Goal: Information Seeking & Learning: Find specific fact

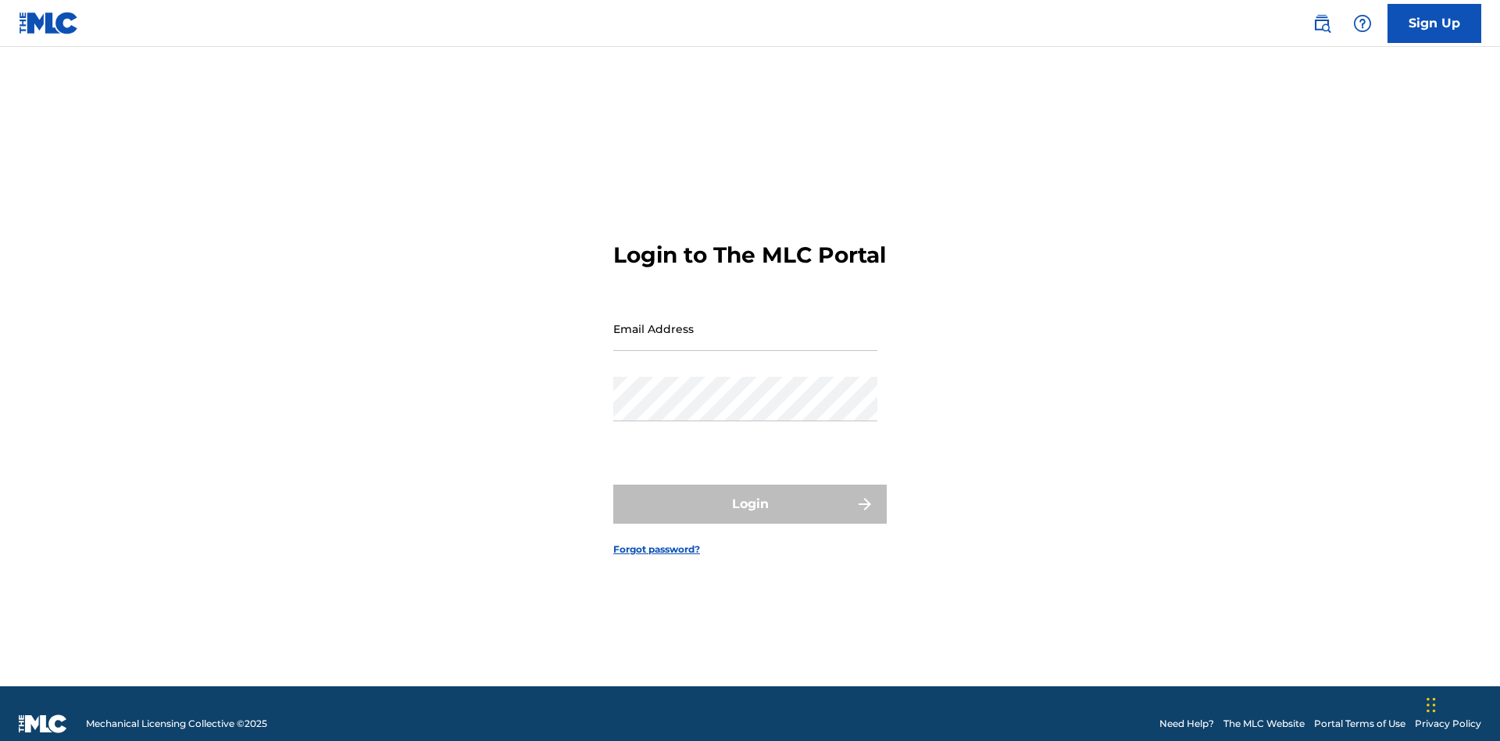
scroll to position [20, 0]
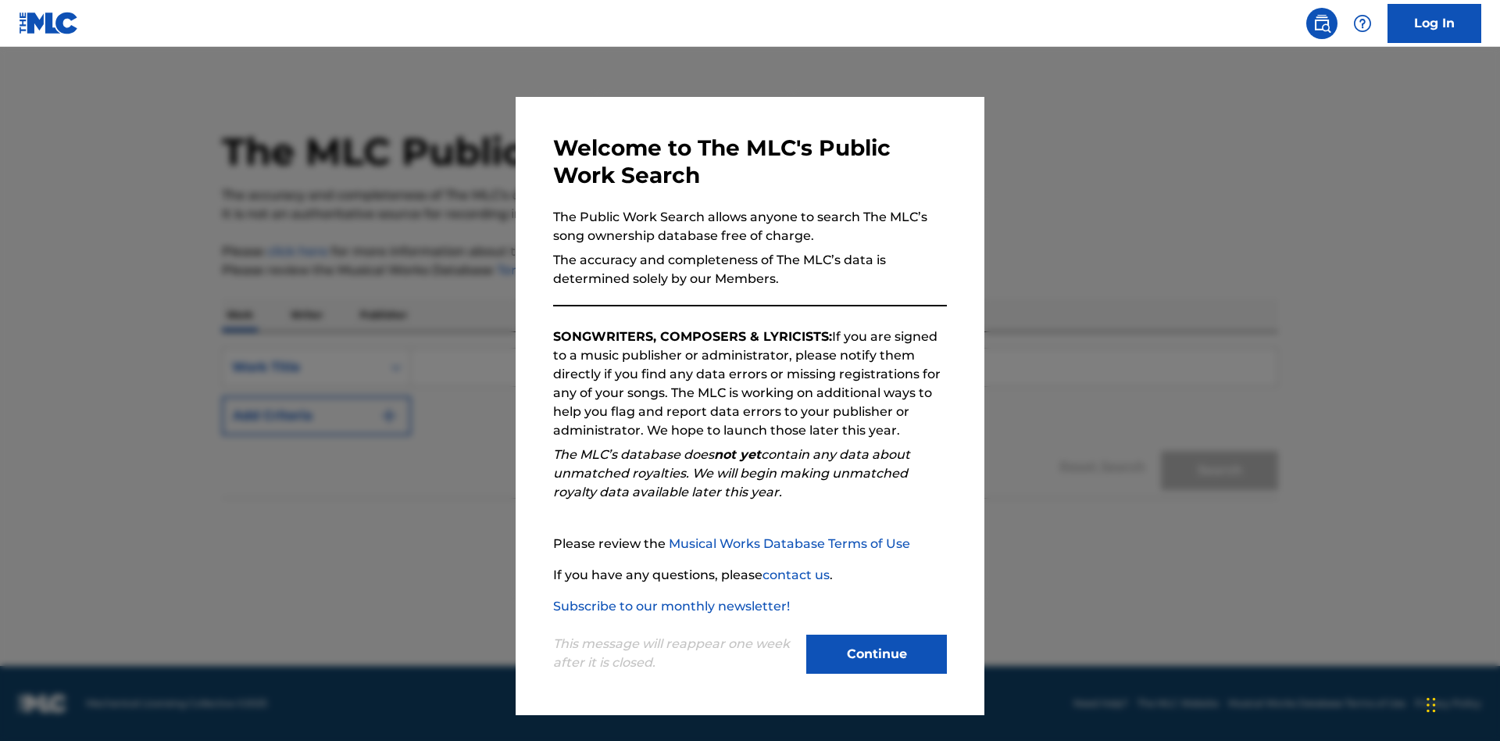
click at [877, 654] on button "Continue" at bounding box center [876, 653] width 141 height 39
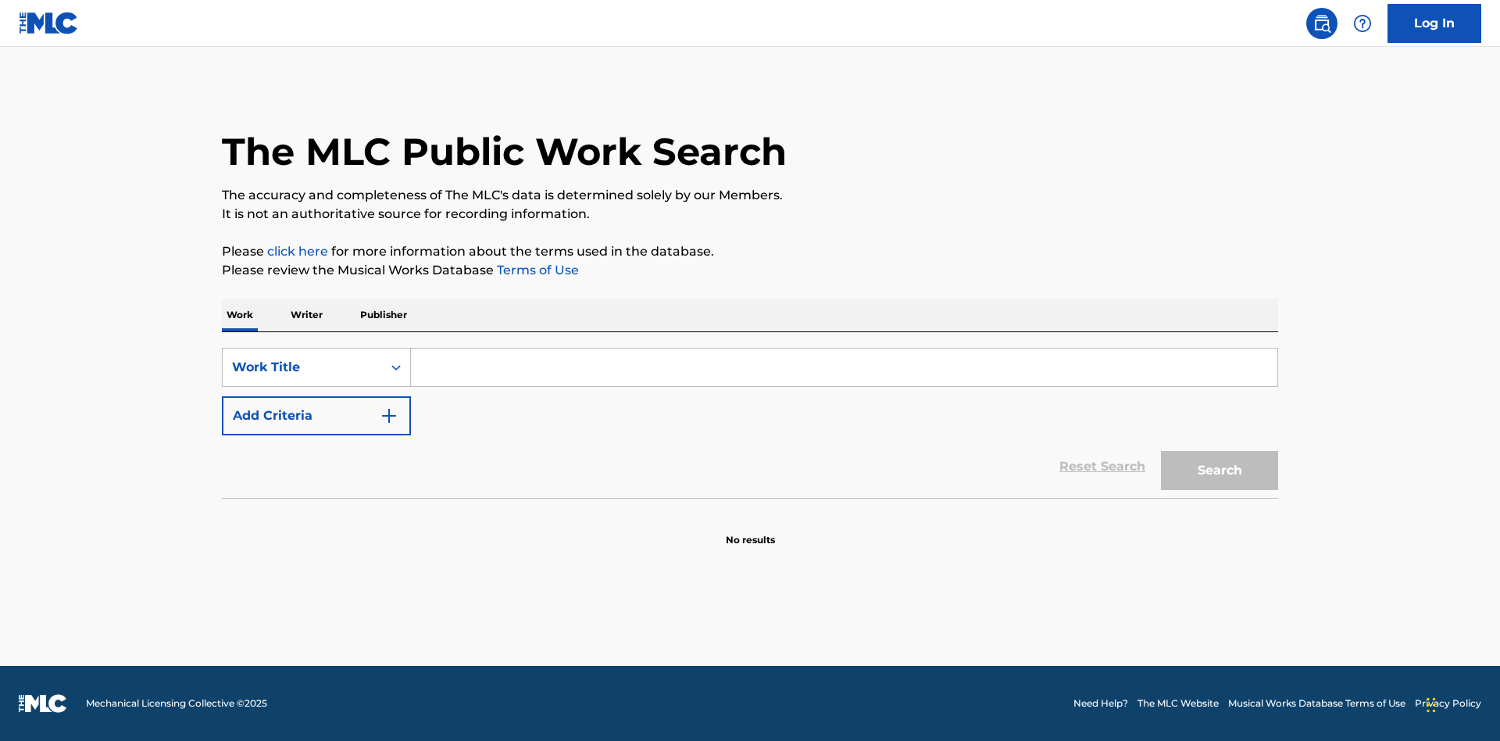
click at [844, 367] on input "Search Form" at bounding box center [844, 366] width 866 height 37
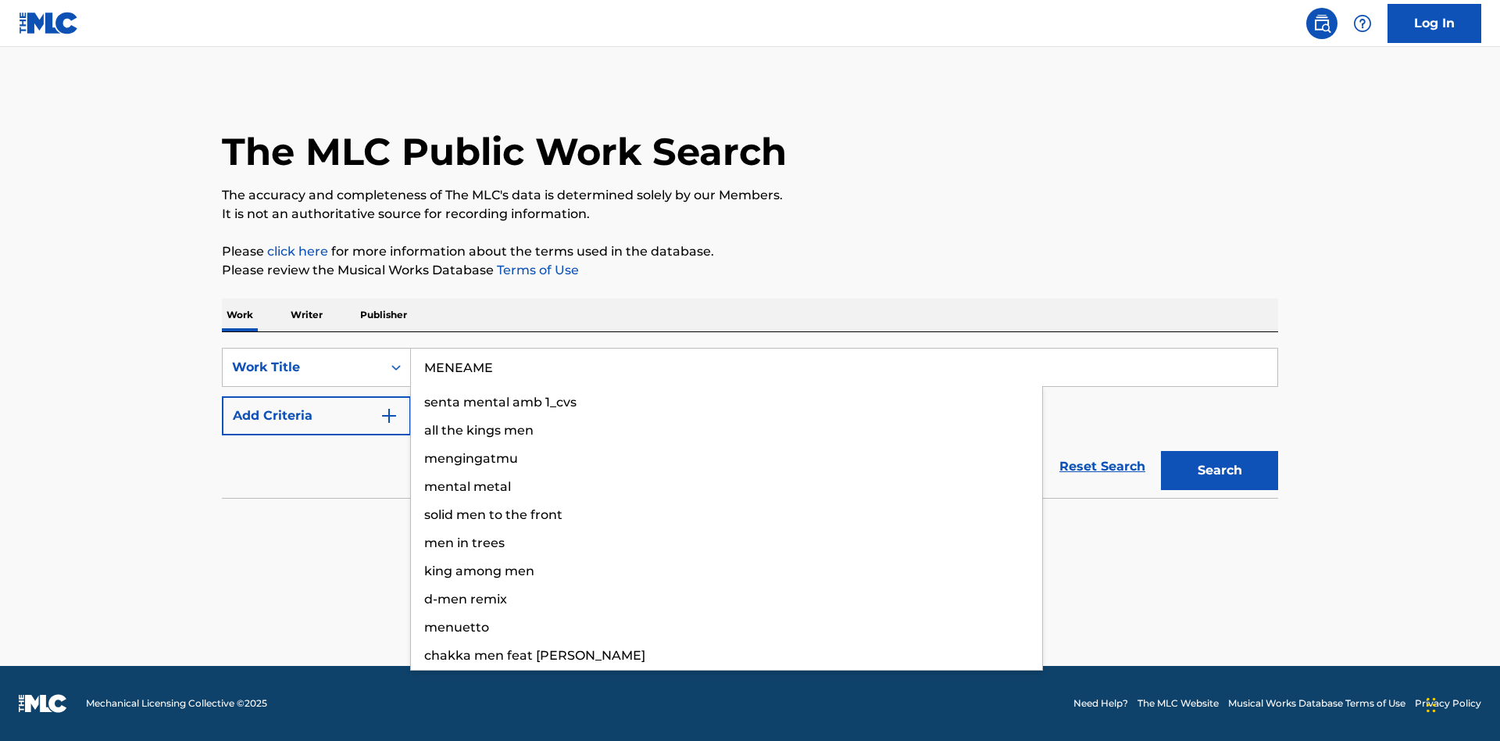
type input "MENEAME"
click at [1220, 470] on button "Search" at bounding box center [1219, 470] width 117 height 39
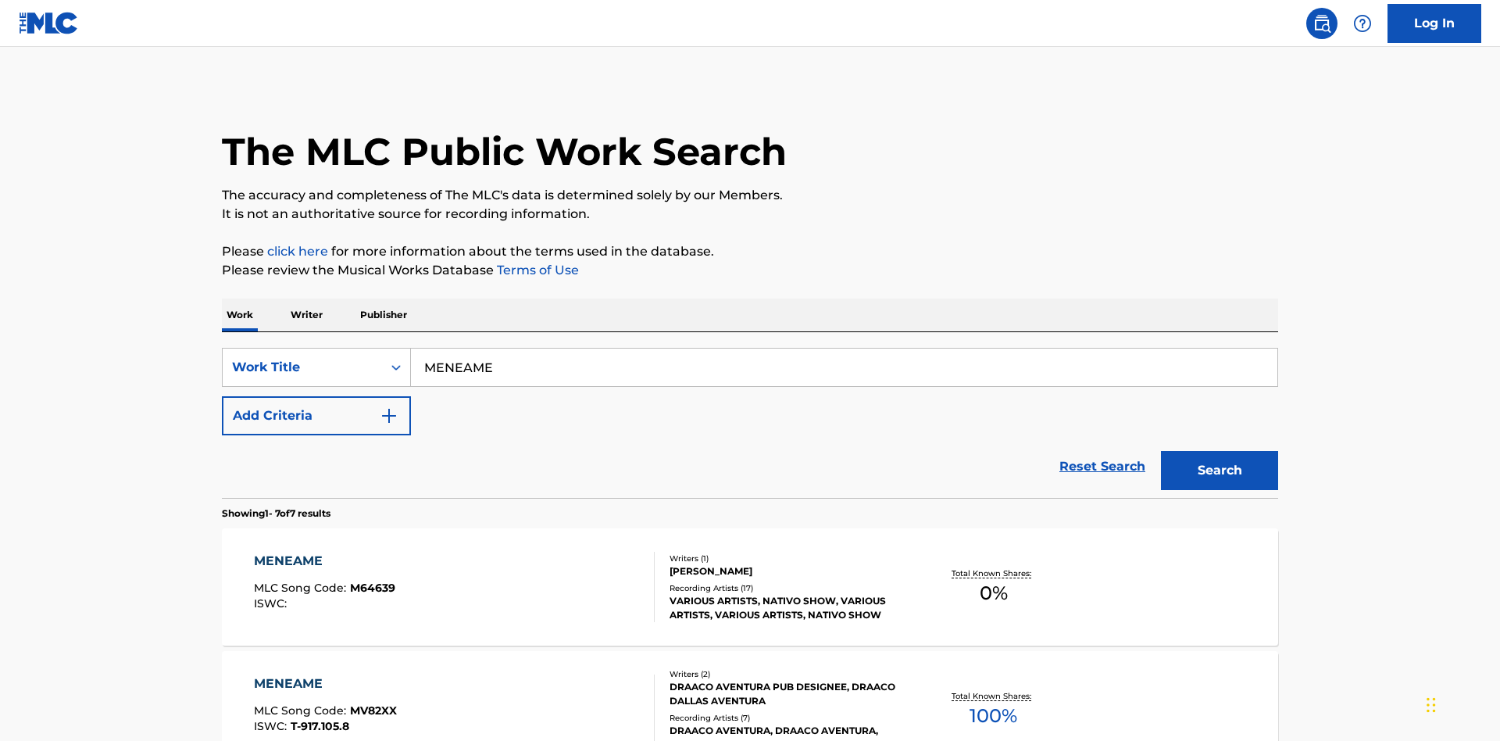
scroll to position [797, 0]
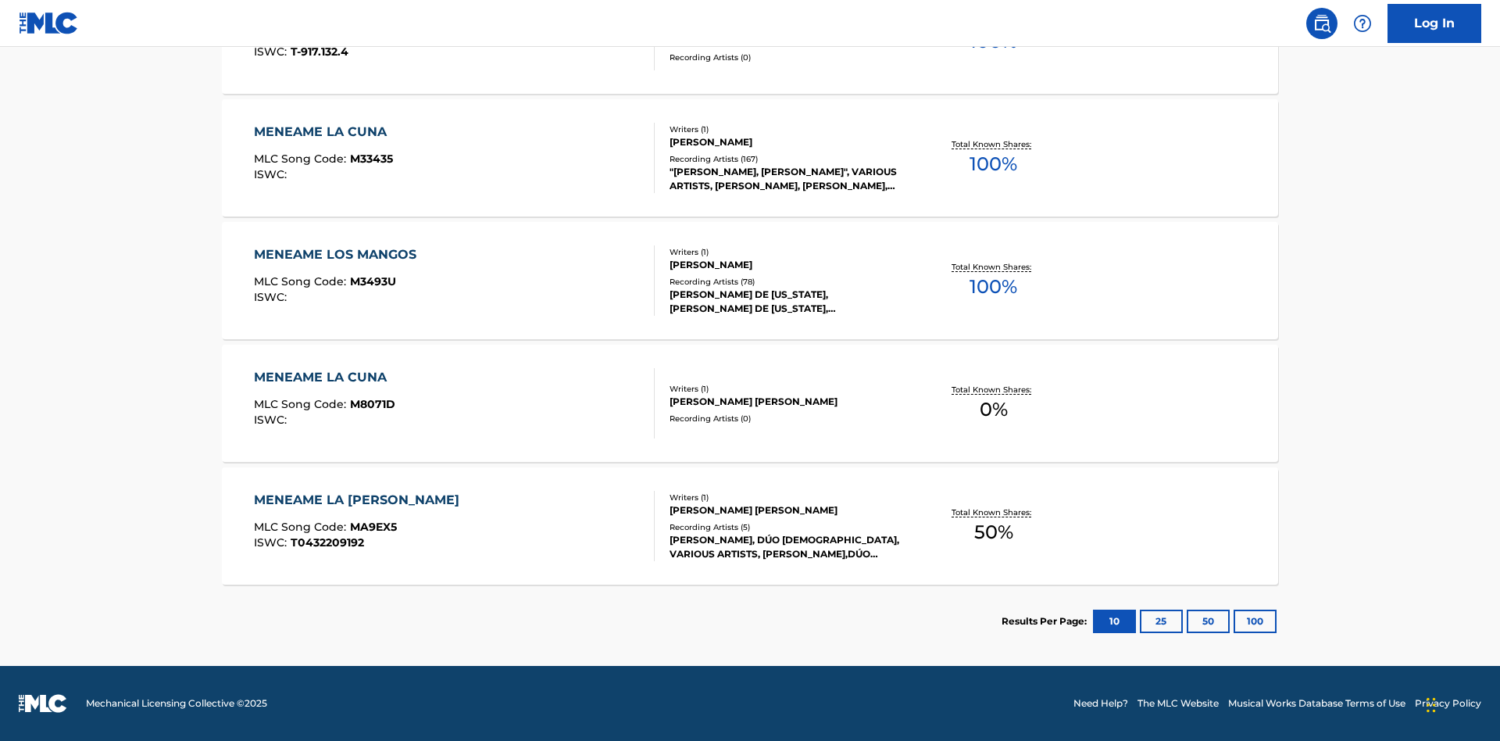
click at [1234, 621] on button "100" at bounding box center [1255, 620] width 43 height 23
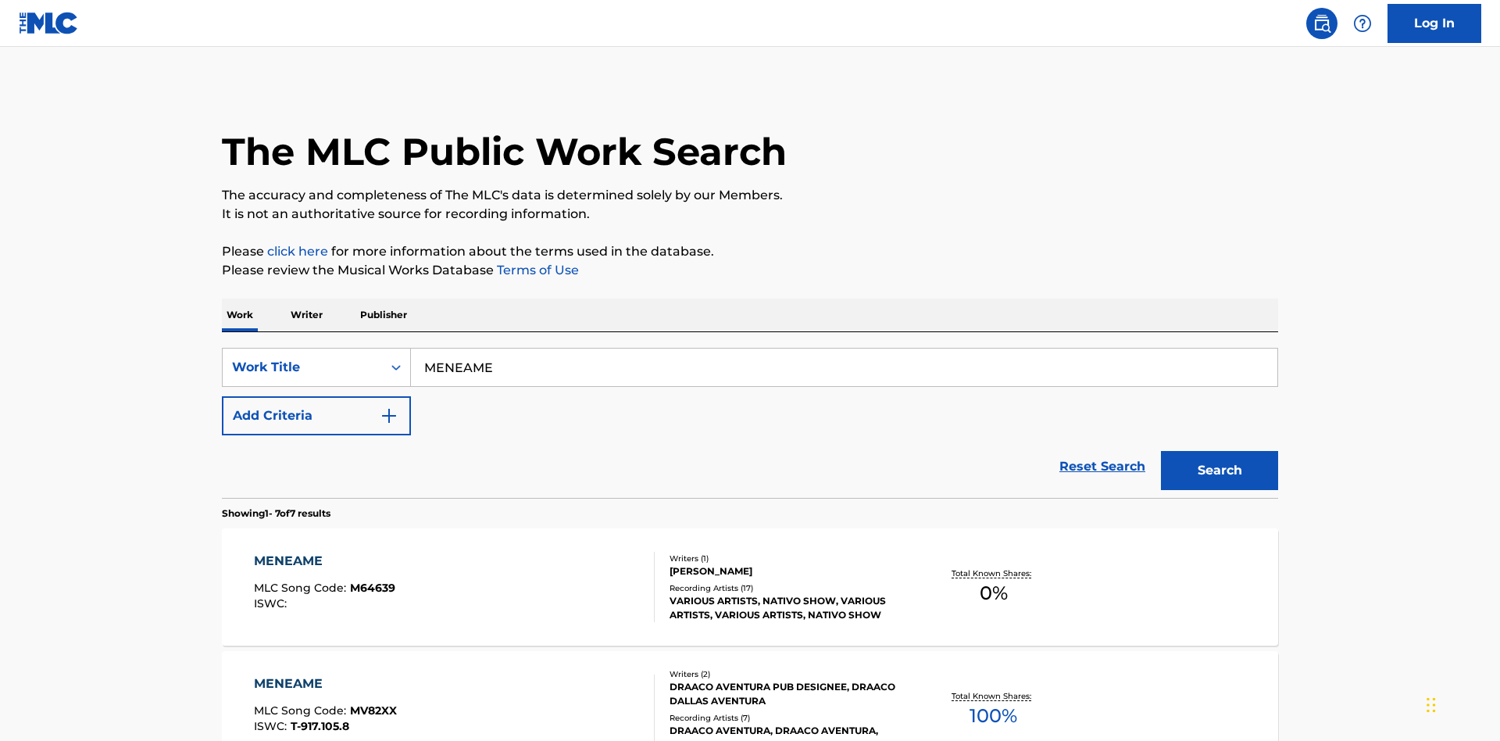
scroll to position [412, 0]
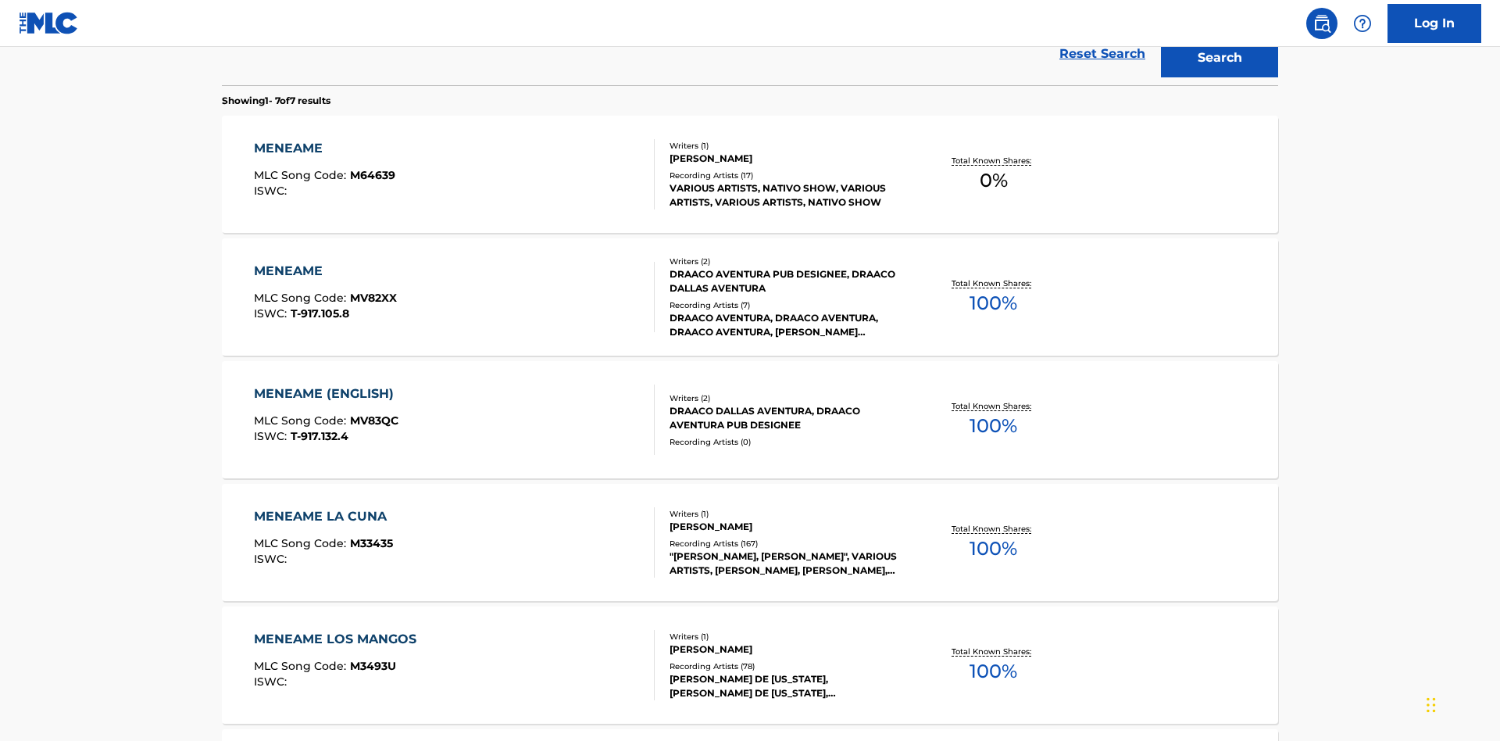
click at [324, 262] on div "MENEAME" at bounding box center [325, 271] width 143 height 19
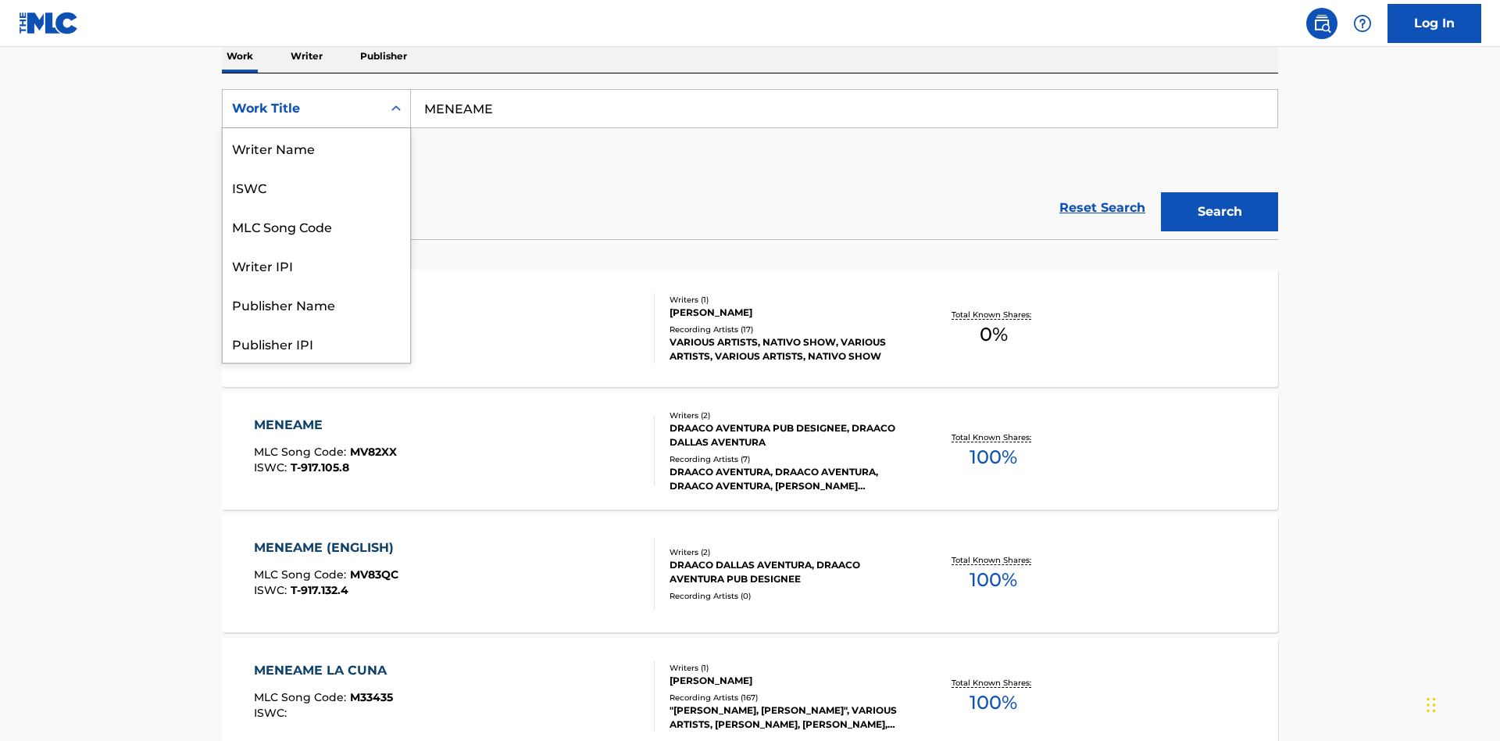
scroll to position [78, 0]
click at [316, 128] on div "ISWC" at bounding box center [316, 108] width 187 height 39
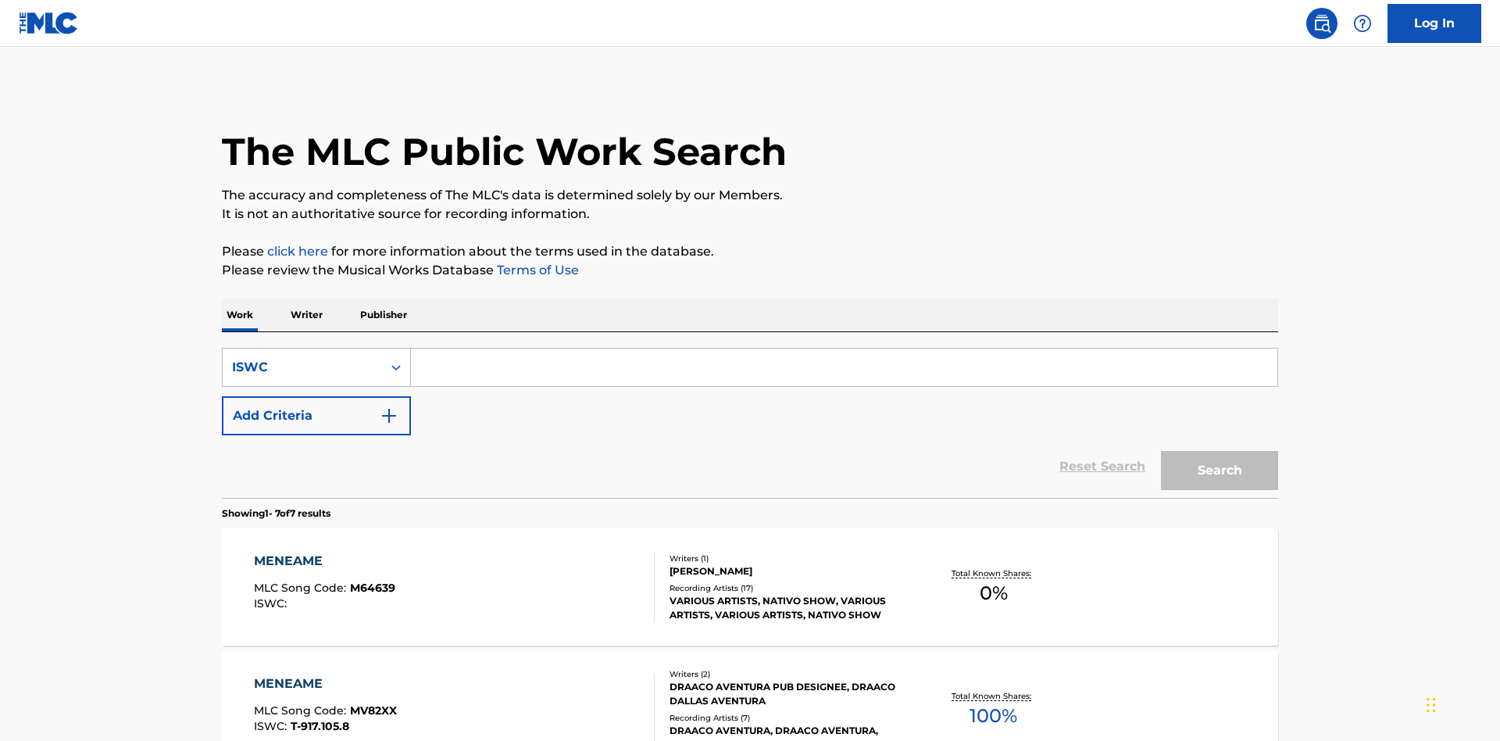
click at [844, 348] on input "Search Form" at bounding box center [844, 366] width 866 height 37
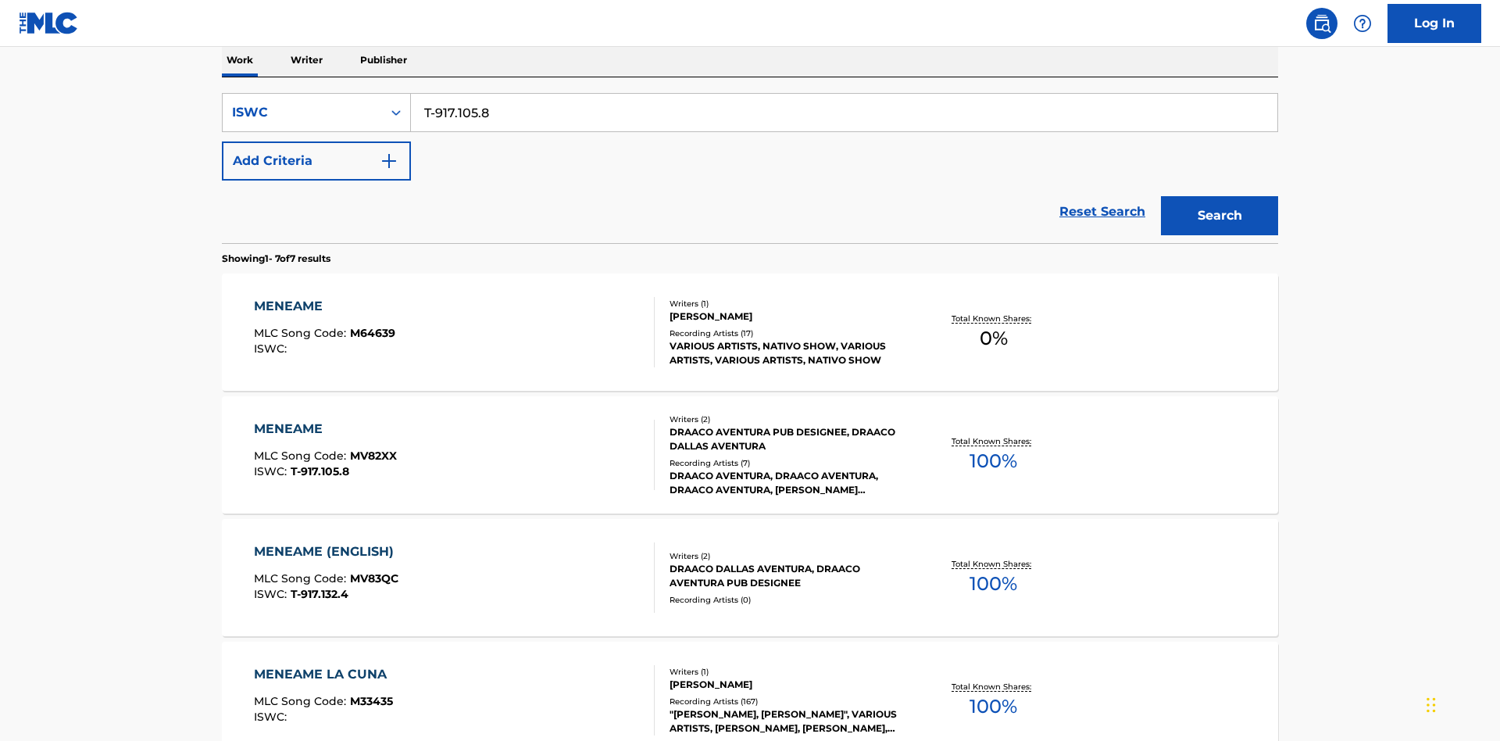
type input "T-917.105.8"
click at [1220, 196] on button "Search" at bounding box center [1219, 215] width 117 height 39
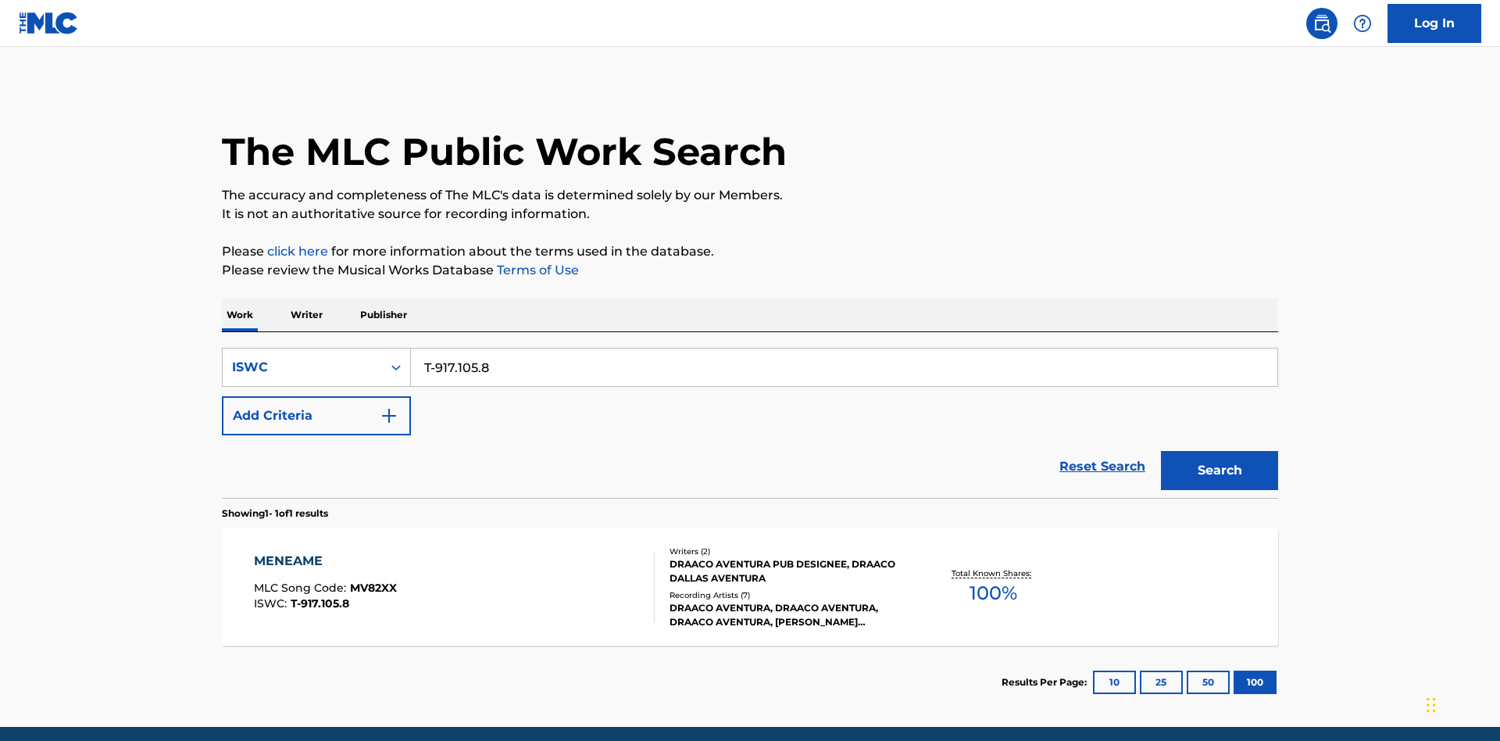
scroll to position [61, 0]
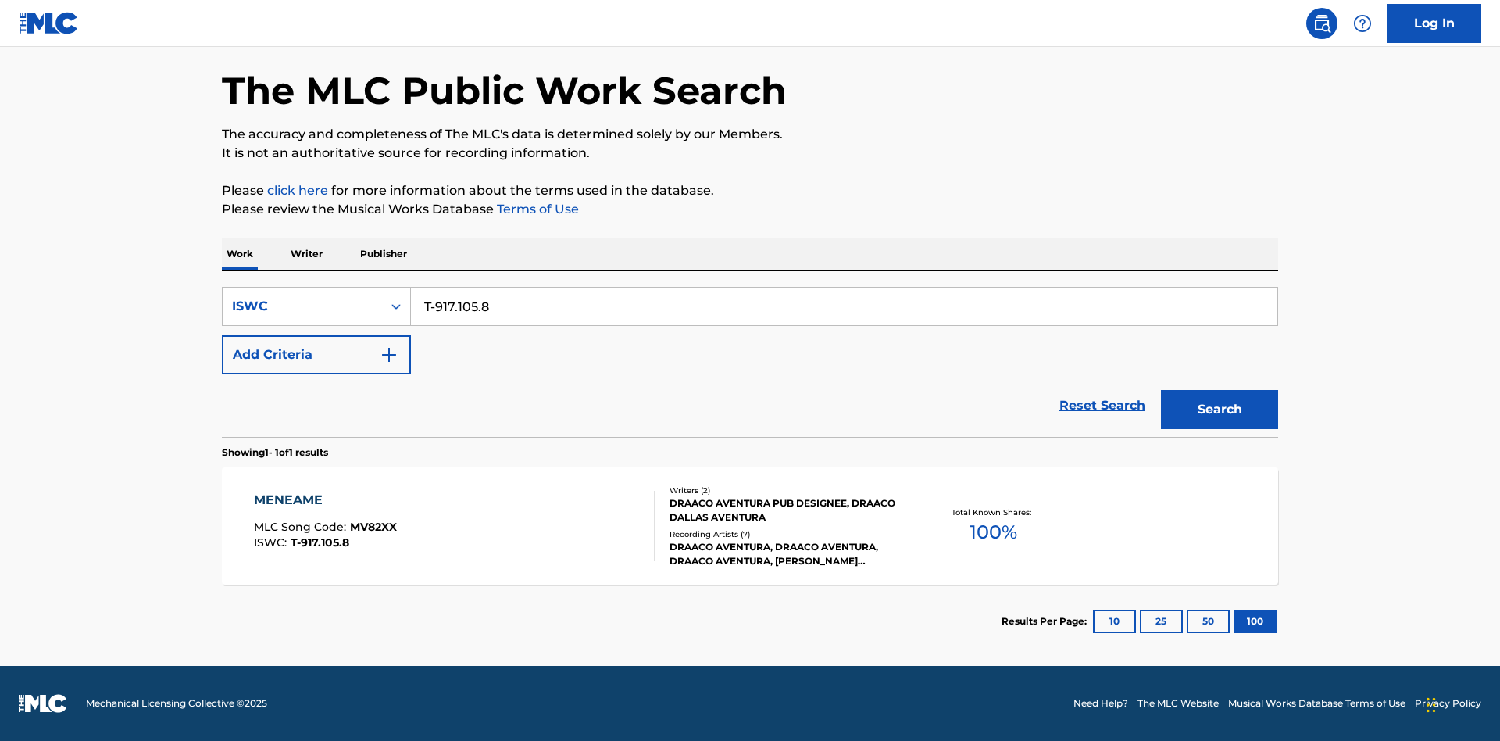
click at [324, 500] on div "MENEAME" at bounding box center [325, 500] width 143 height 19
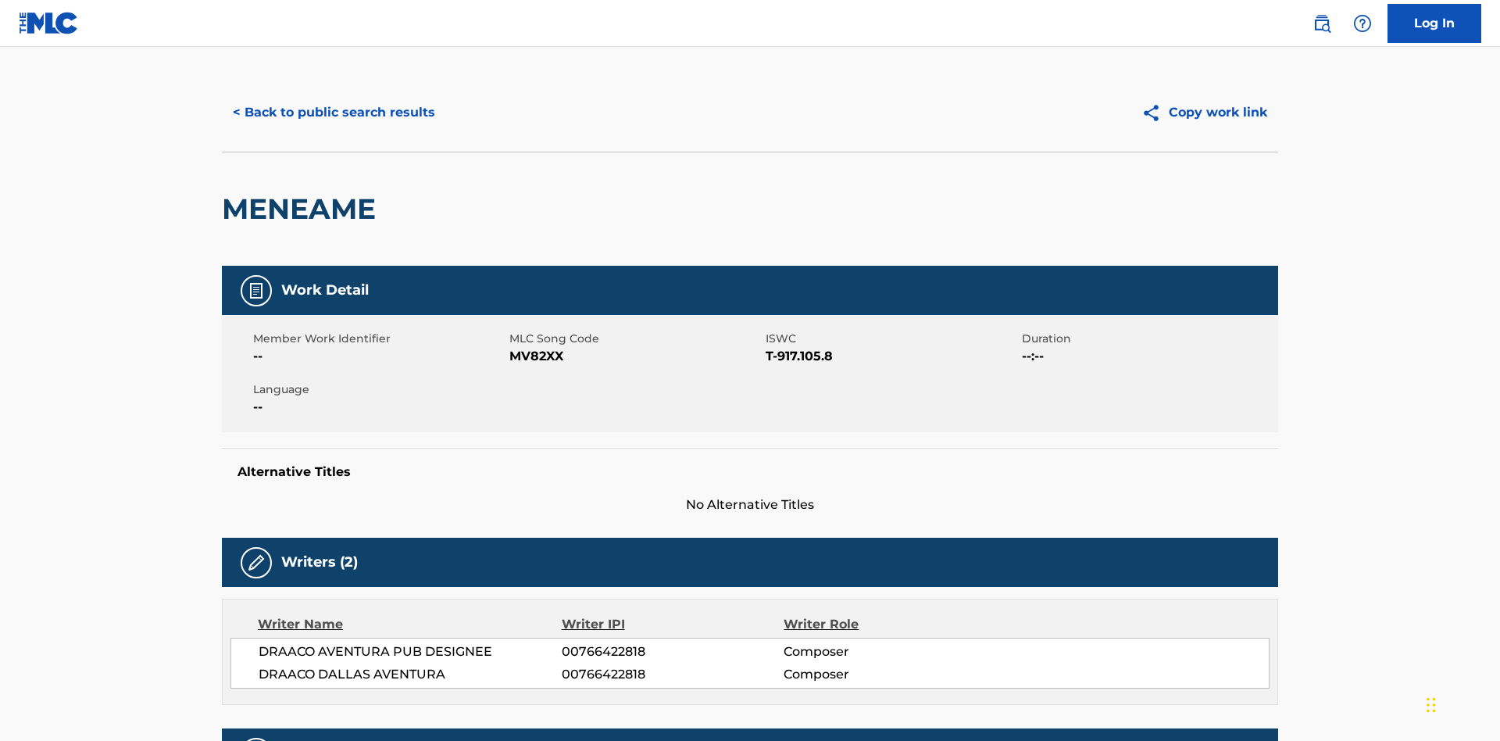
click at [332, 113] on button "< Back to public search results" at bounding box center [334, 112] width 224 height 39
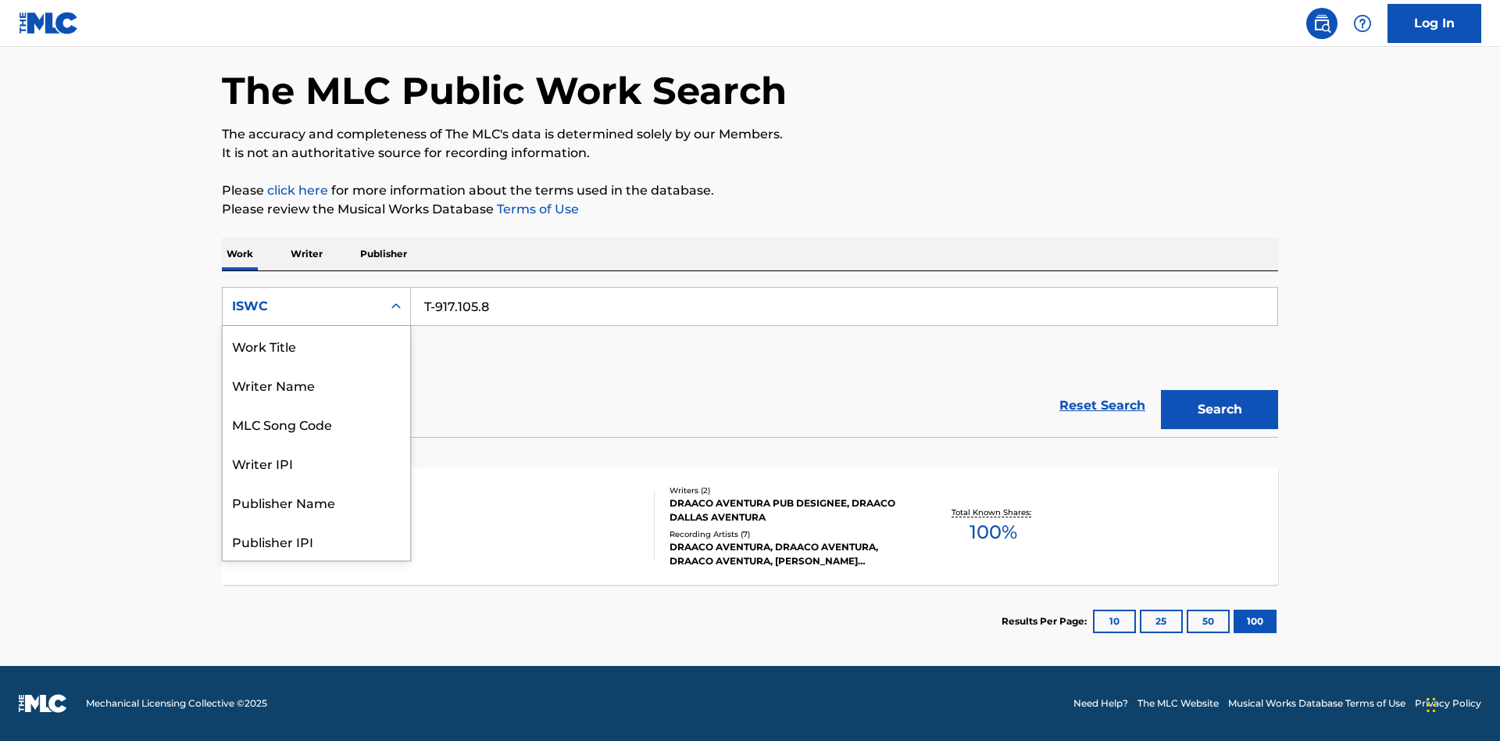
scroll to position [78, 0]
click at [316, 345] on div "MLC Song Code" at bounding box center [316, 345] width 187 height 39
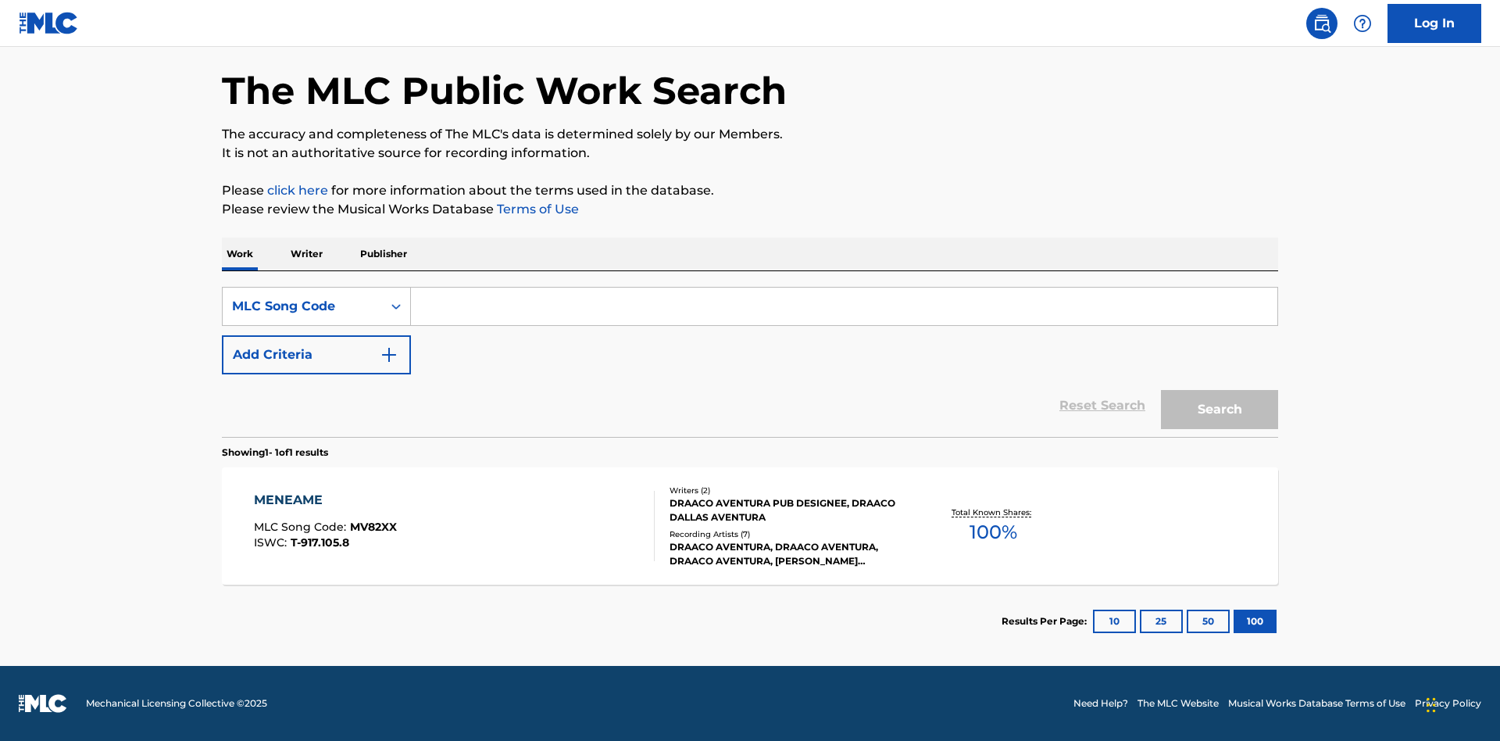
click at [844, 306] on input "Search Form" at bounding box center [844, 305] width 866 height 37
type input "MV82XX"
click at [1220, 409] on button "Search" at bounding box center [1219, 409] width 117 height 39
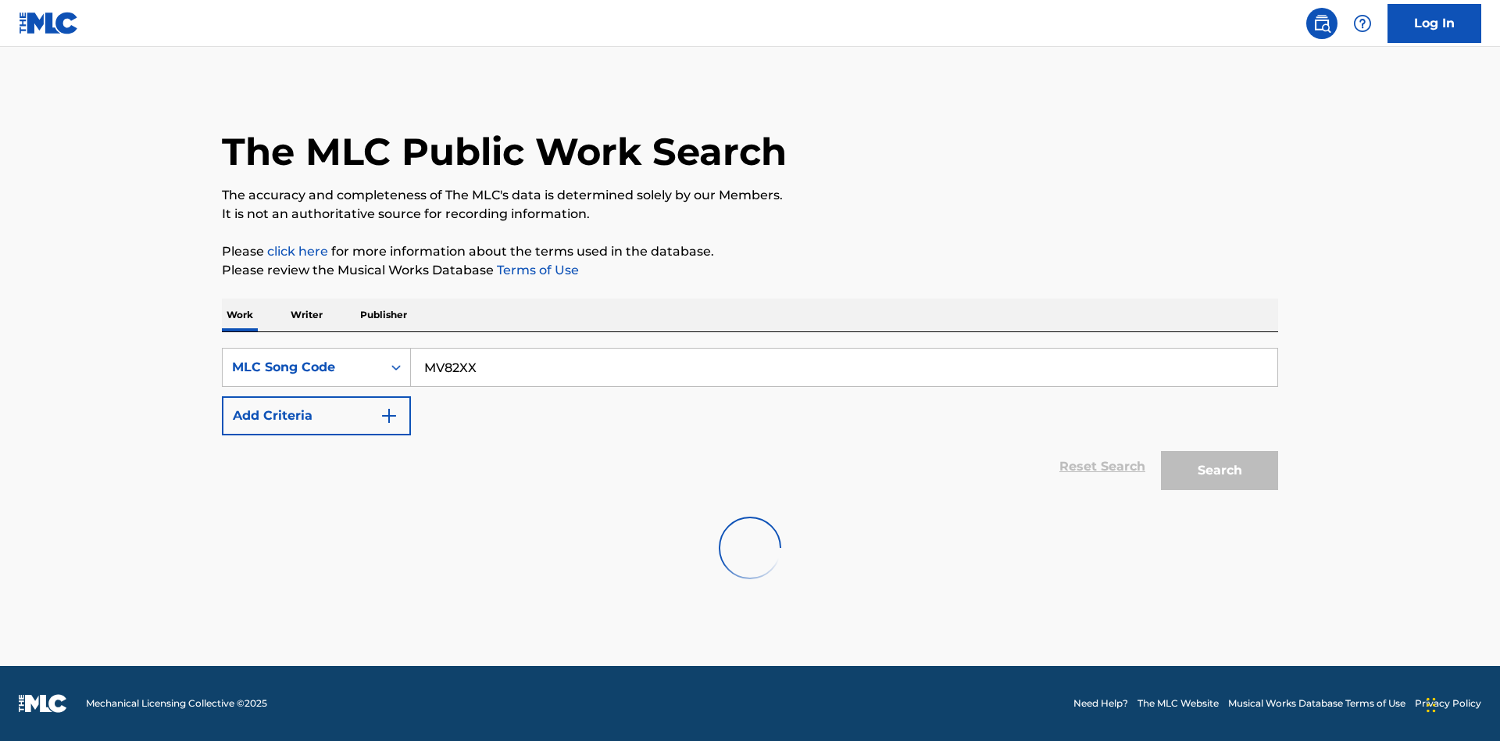
scroll to position [0, 0]
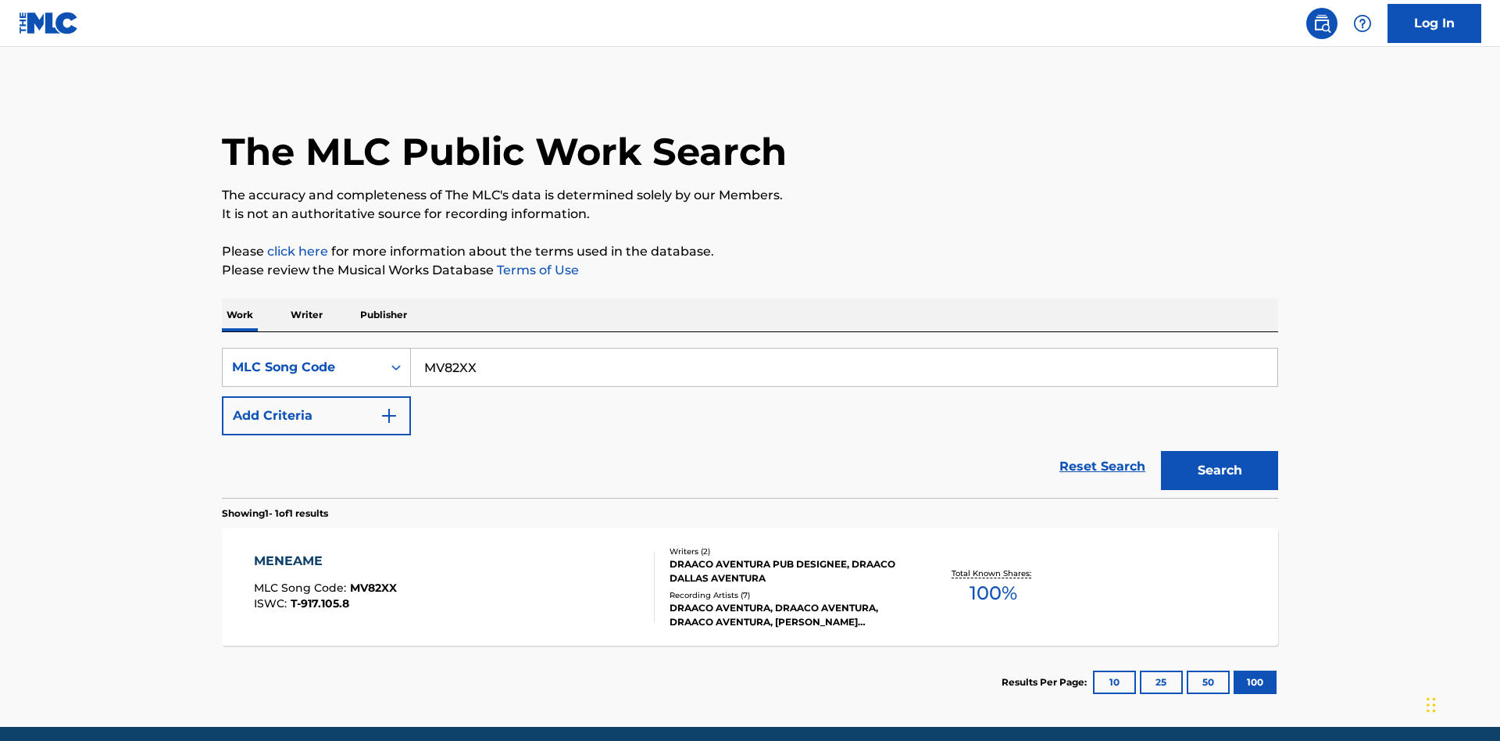
click at [324, 552] on div "MENEAME" at bounding box center [325, 561] width 143 height 19
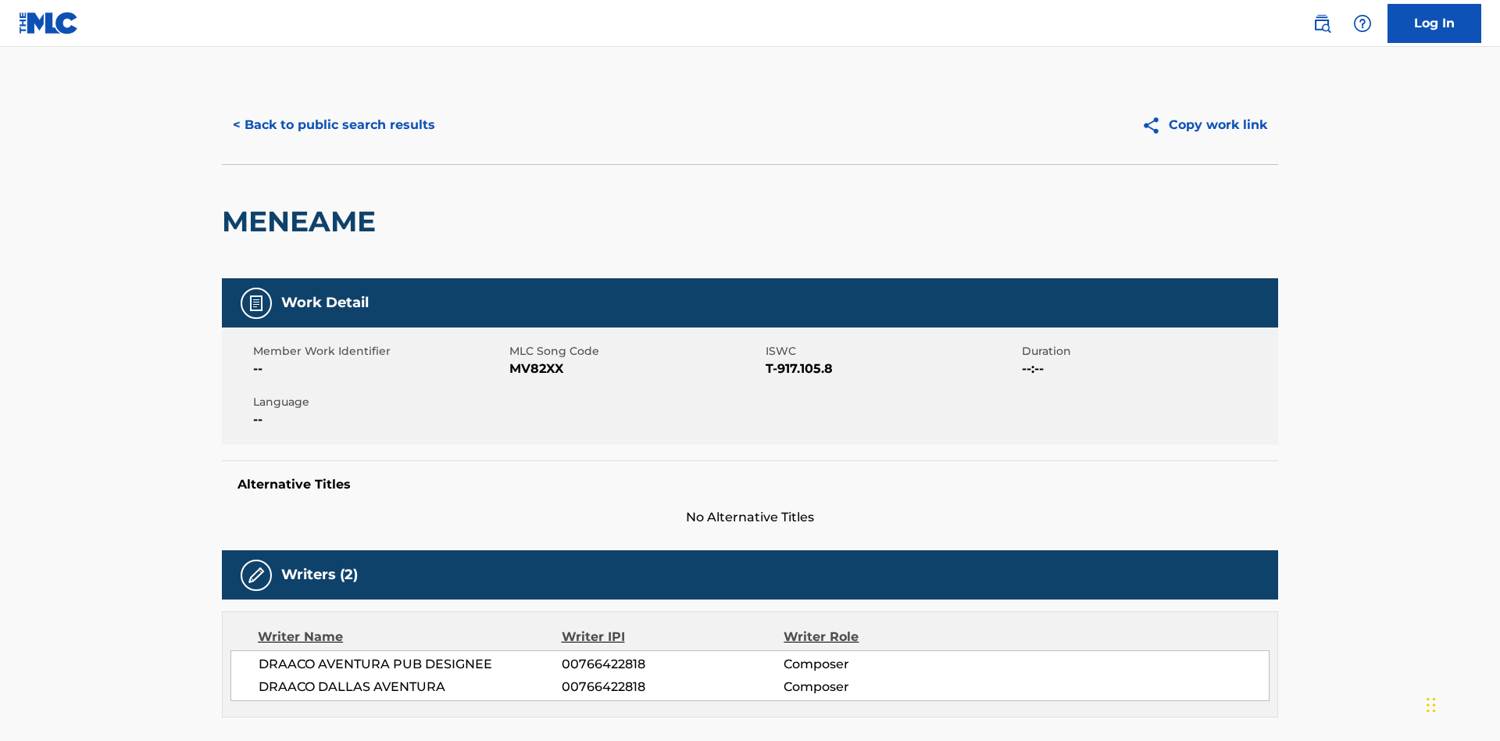
scroll to position [266, 0]
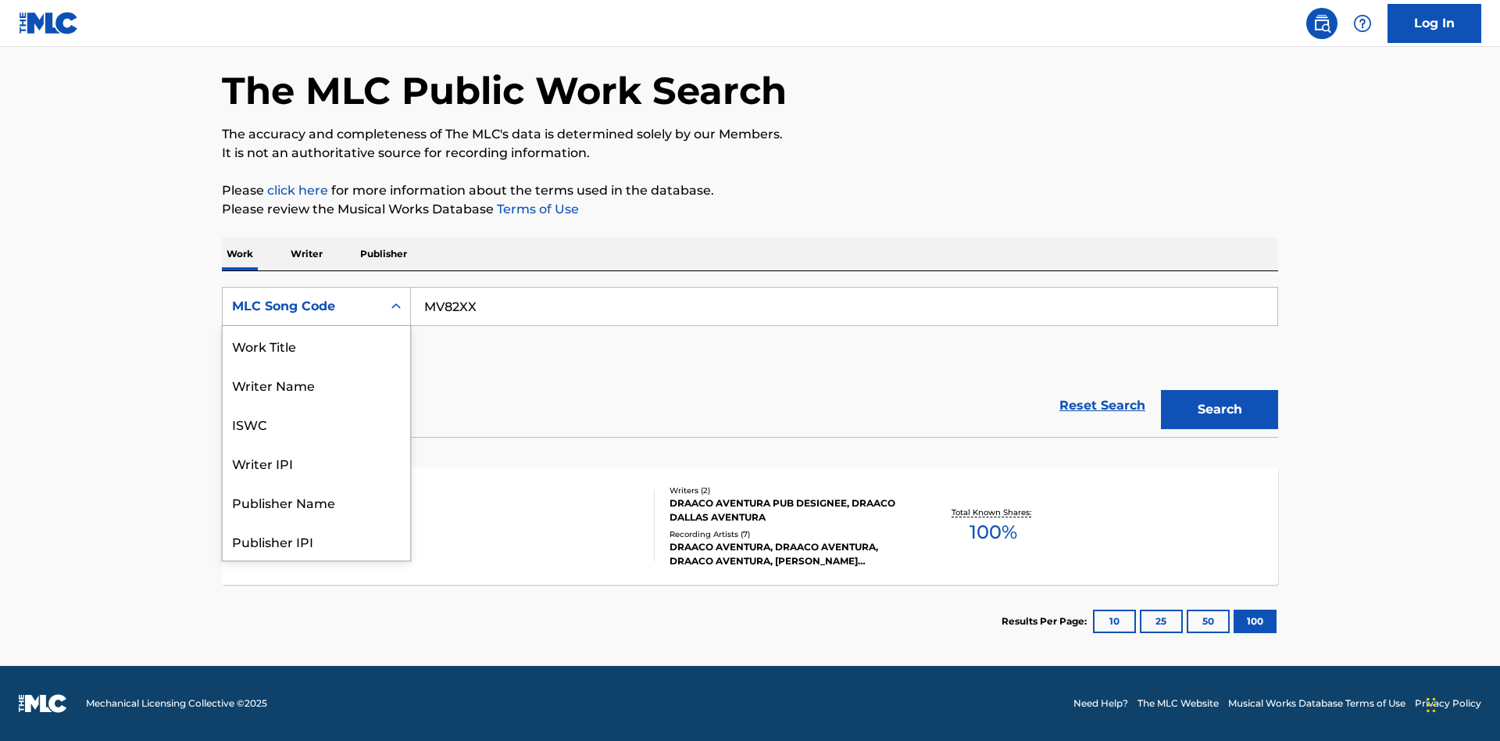
click at [316, 404] on div "Writer Name" at bounding box center [316, 384] width 187 height 39
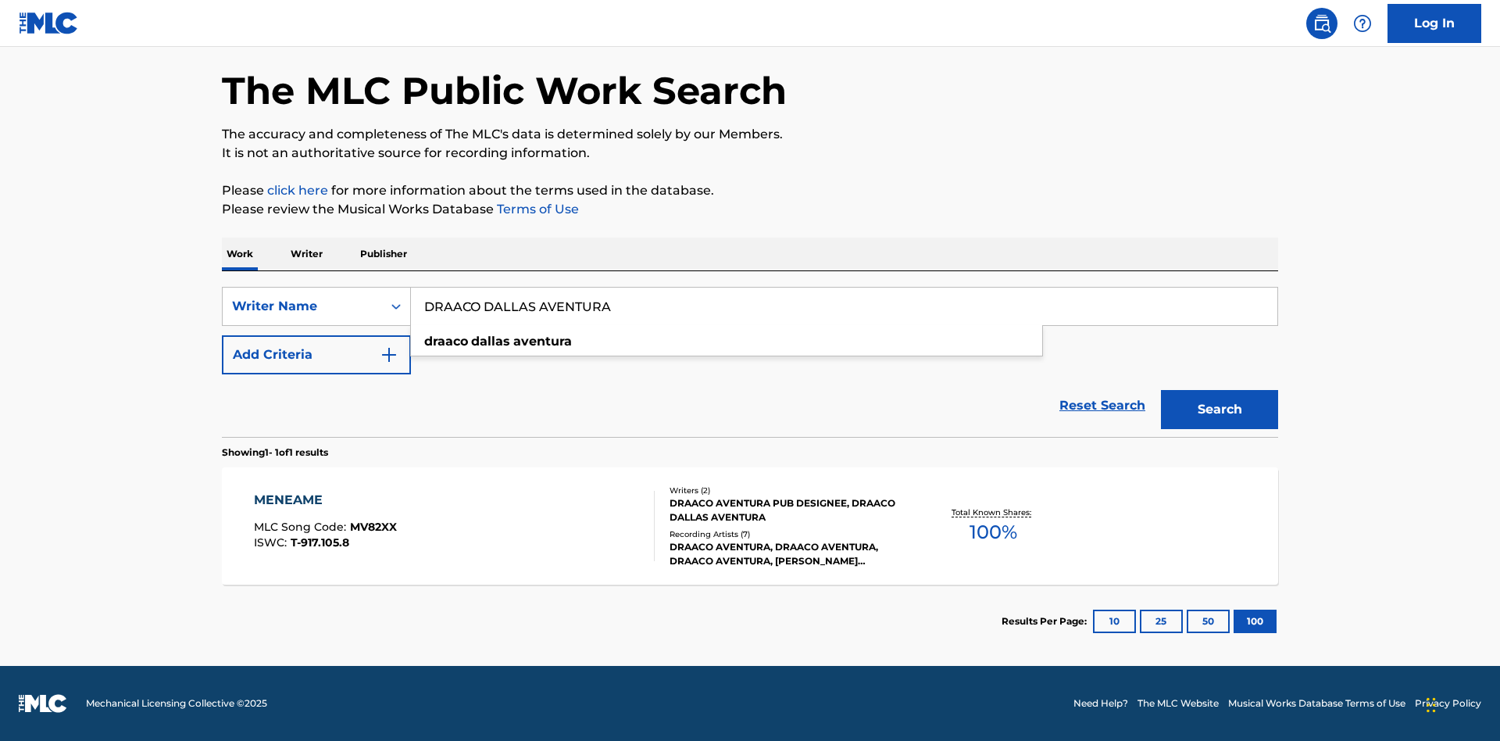
type input "DRAACO DALLAS AVENTURA"
click at [1220, 409] on button "Search" at bounding box center [1219, 409] width 117 height 39
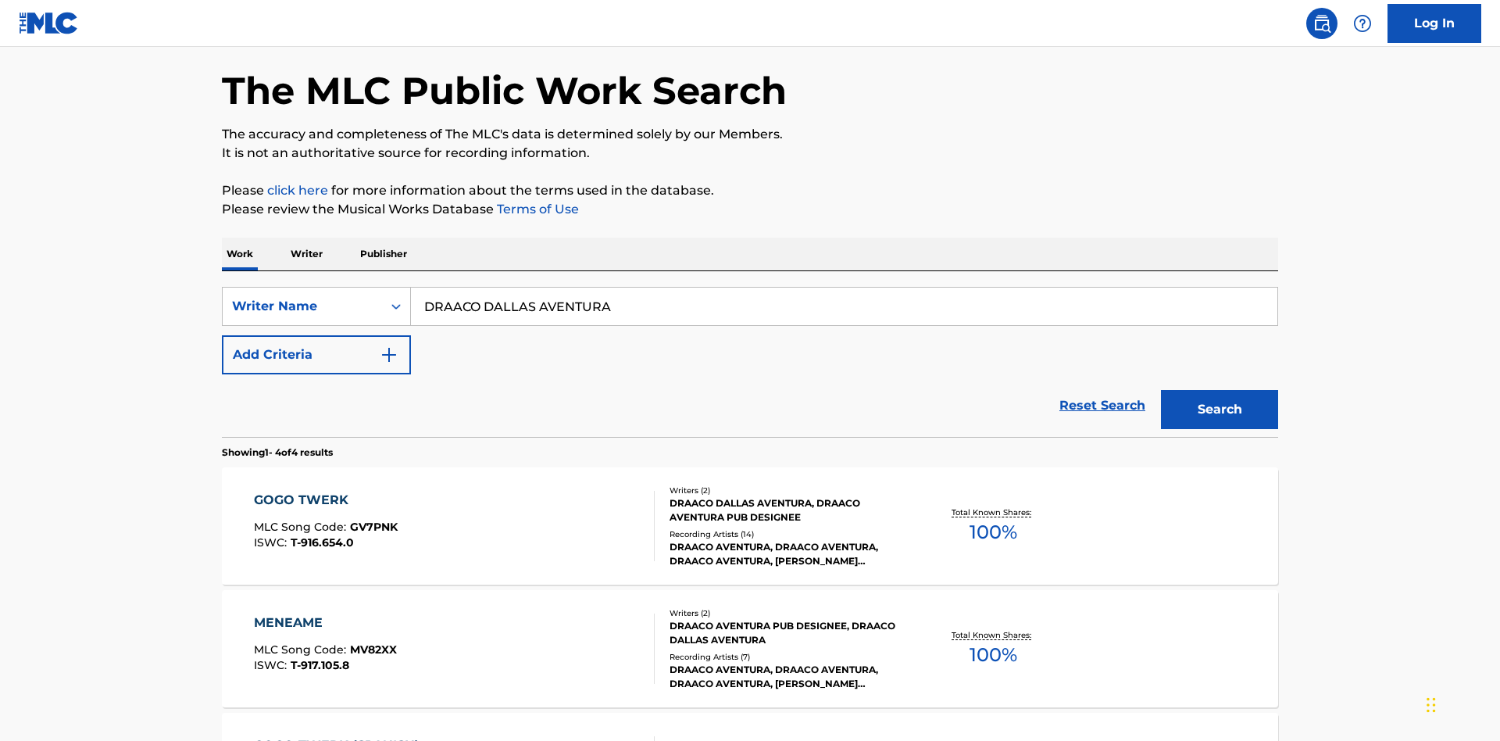
click at [324, 613] on div "MENEAME" at bounding box center [325, 622] width 143 height 19
click at [302, 297] on div "Writer Name" at bounding box center [302, 306] width 141 height 19
type input "00766422818"
click at [1220, 390] on button "Search" at bounding box center [1219, 409] width 117 height 39
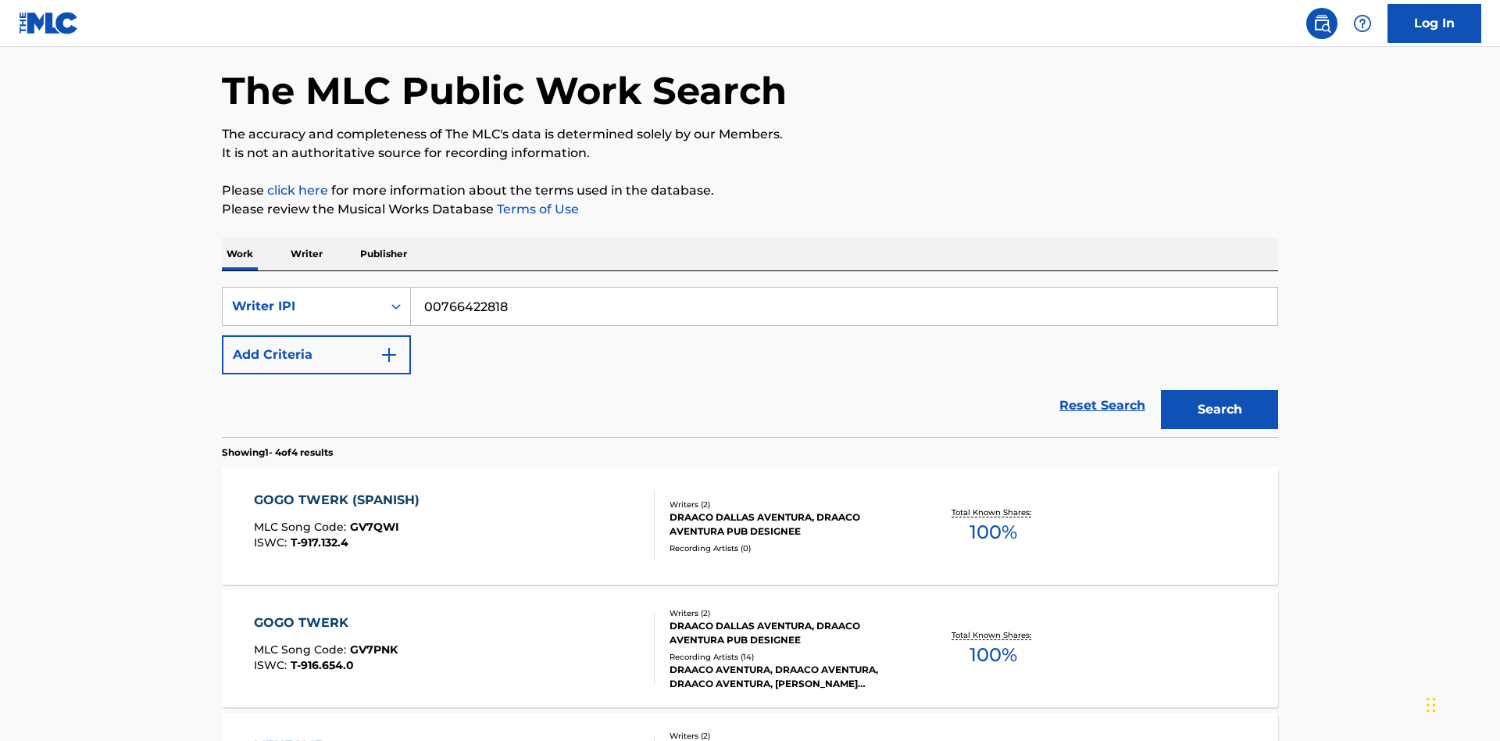
click at [324, 736] on div "MENEAME" at bounding box center [325, 745] width 143 height 19
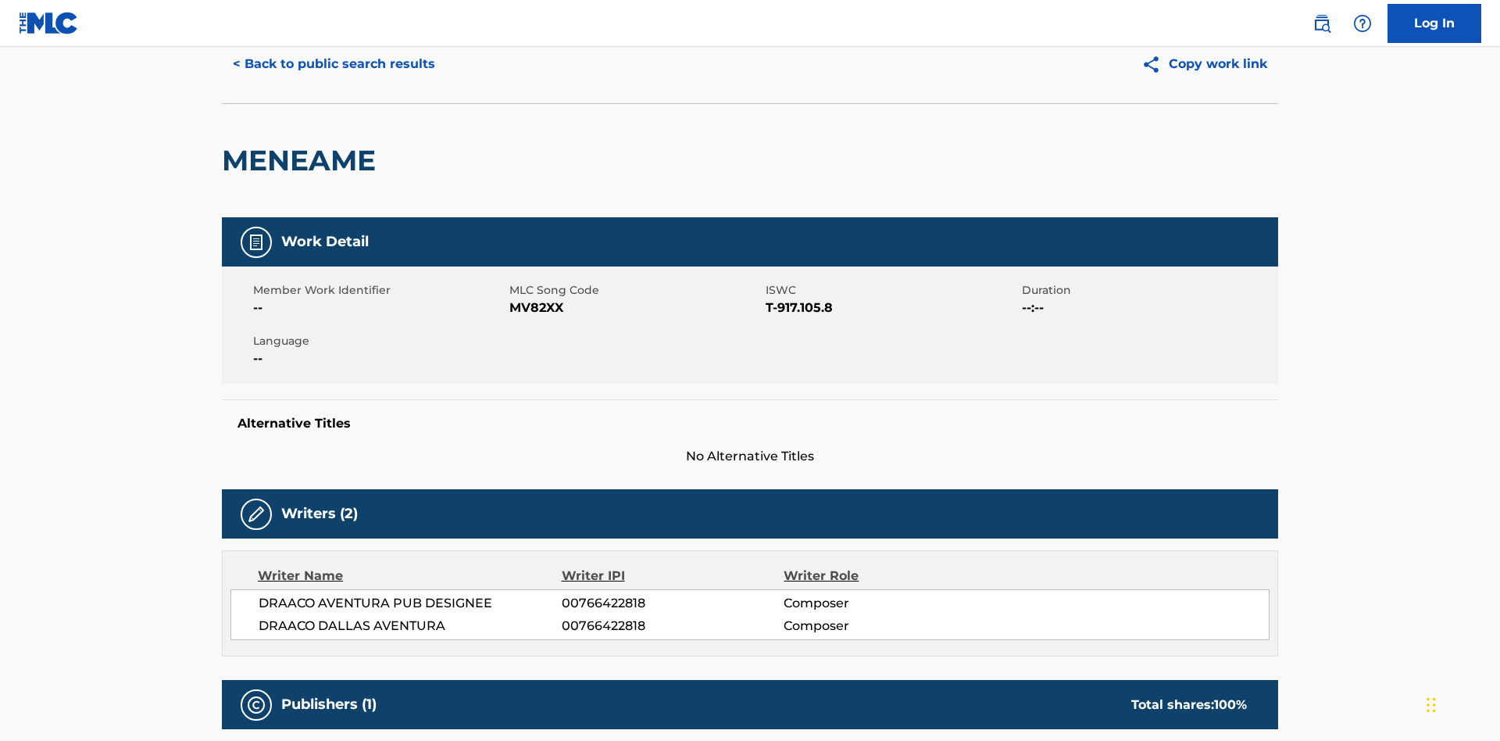
click at [332, 84] on button "< Back to public search results" at bounding box center [334, 64] width 224 height 39
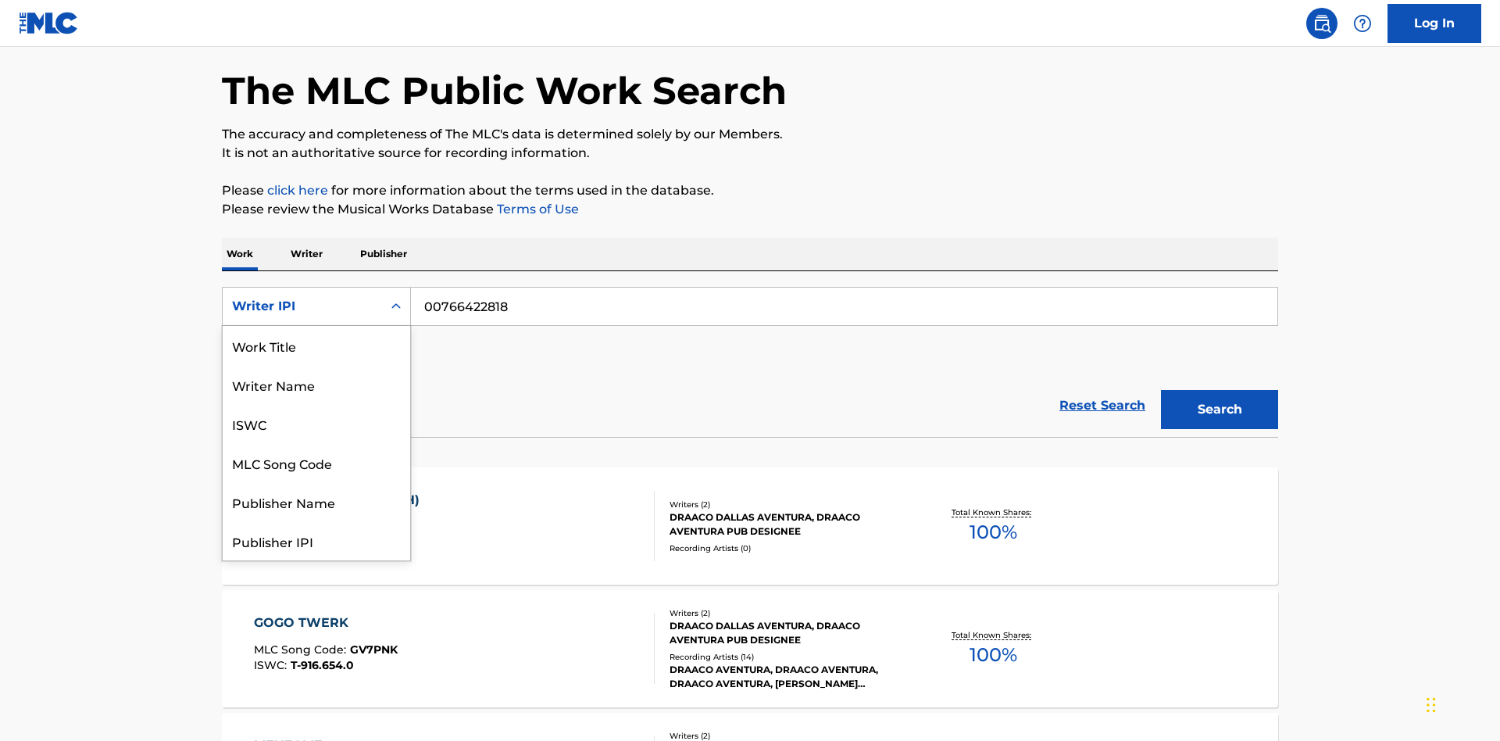
click at [316, 482] on div "Publisher Name" at bounding box center [316, 501] width 187 height 39
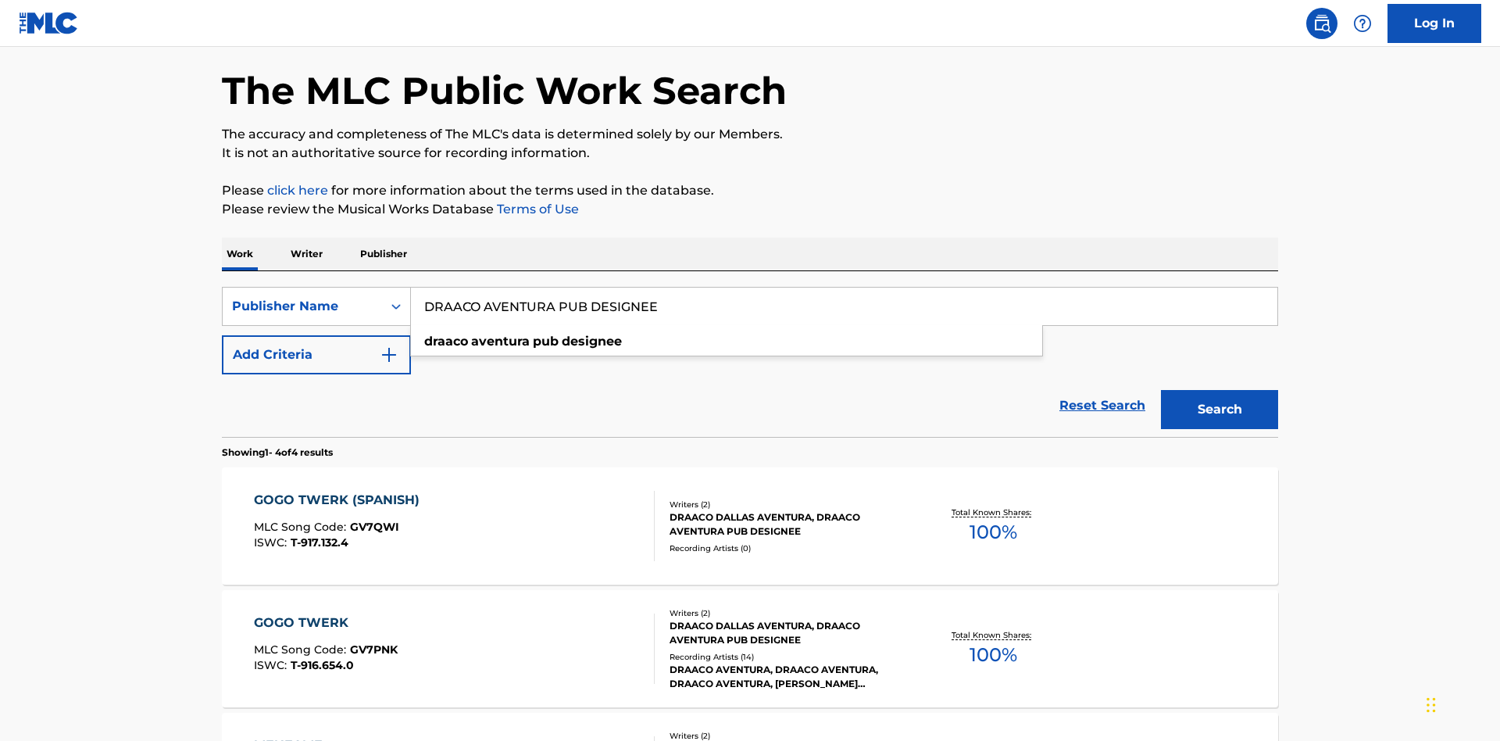
type input "DRAACO AVENTURA PUB DESIGNEE"
click at [1220, 390] on button "Search" at bounding box center [1219, 409] width 117 height 39
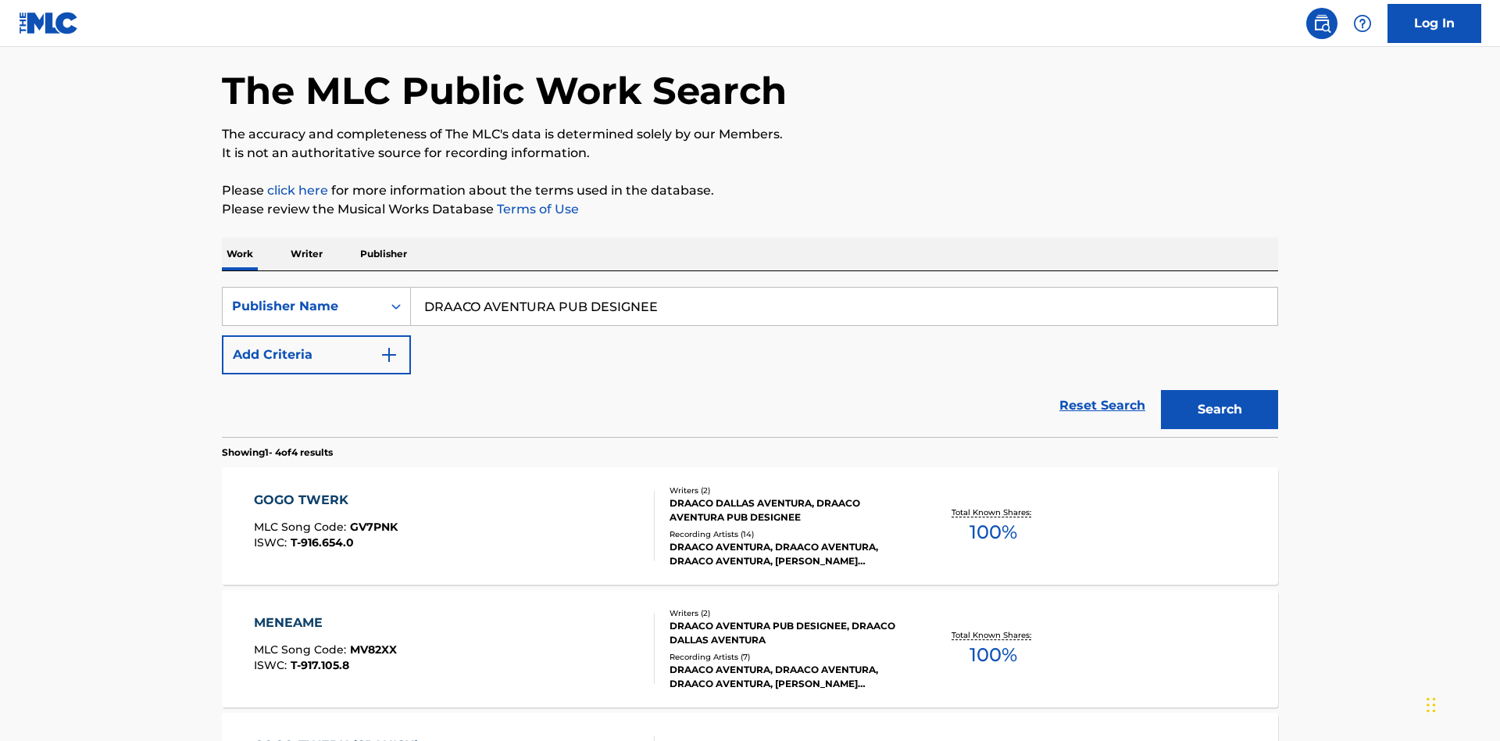
click at [324, 613] on div "MENEAME" at bounding box center [325, 622] width 143 height 19
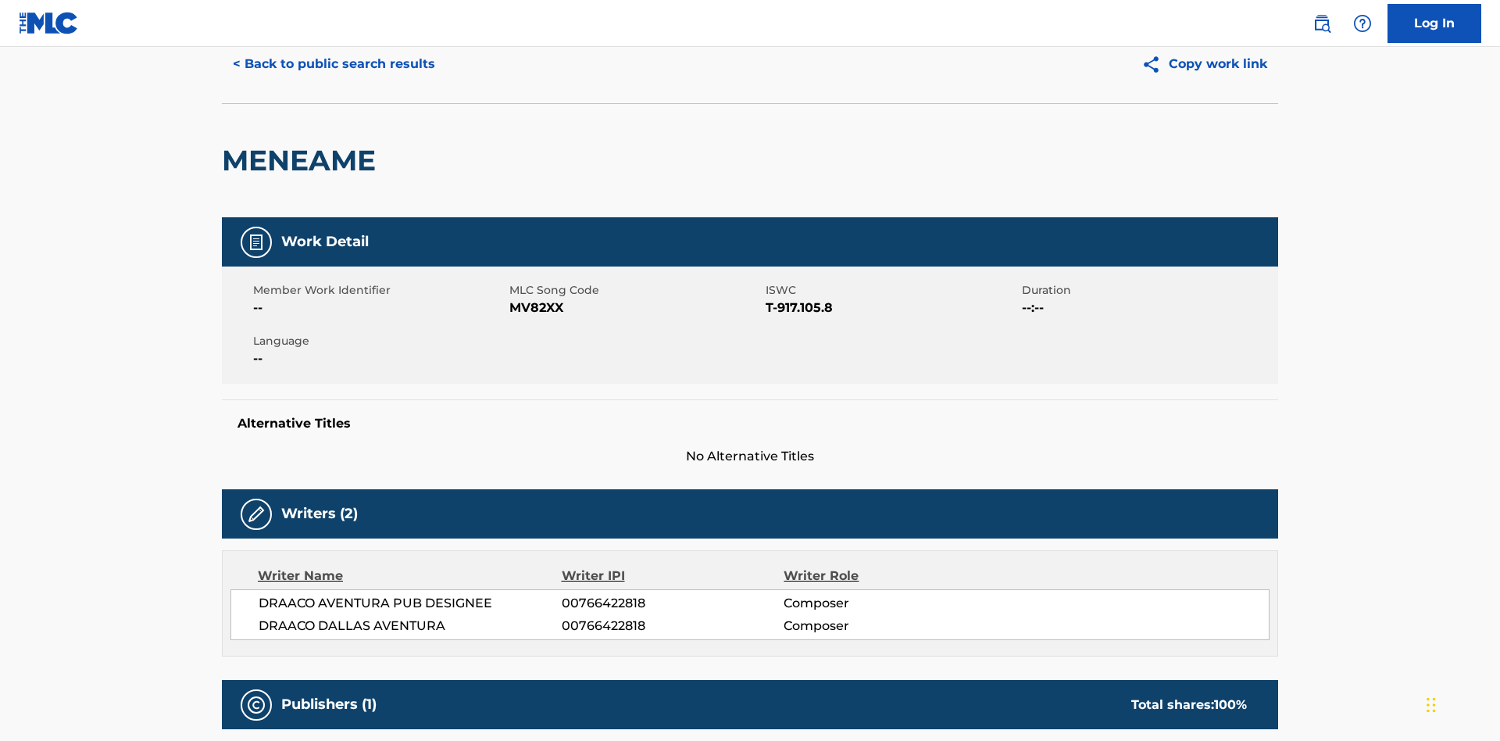
click at [332, 84] on button "< Back to public search results" at bounding box center [334, 64] width 224 height 39
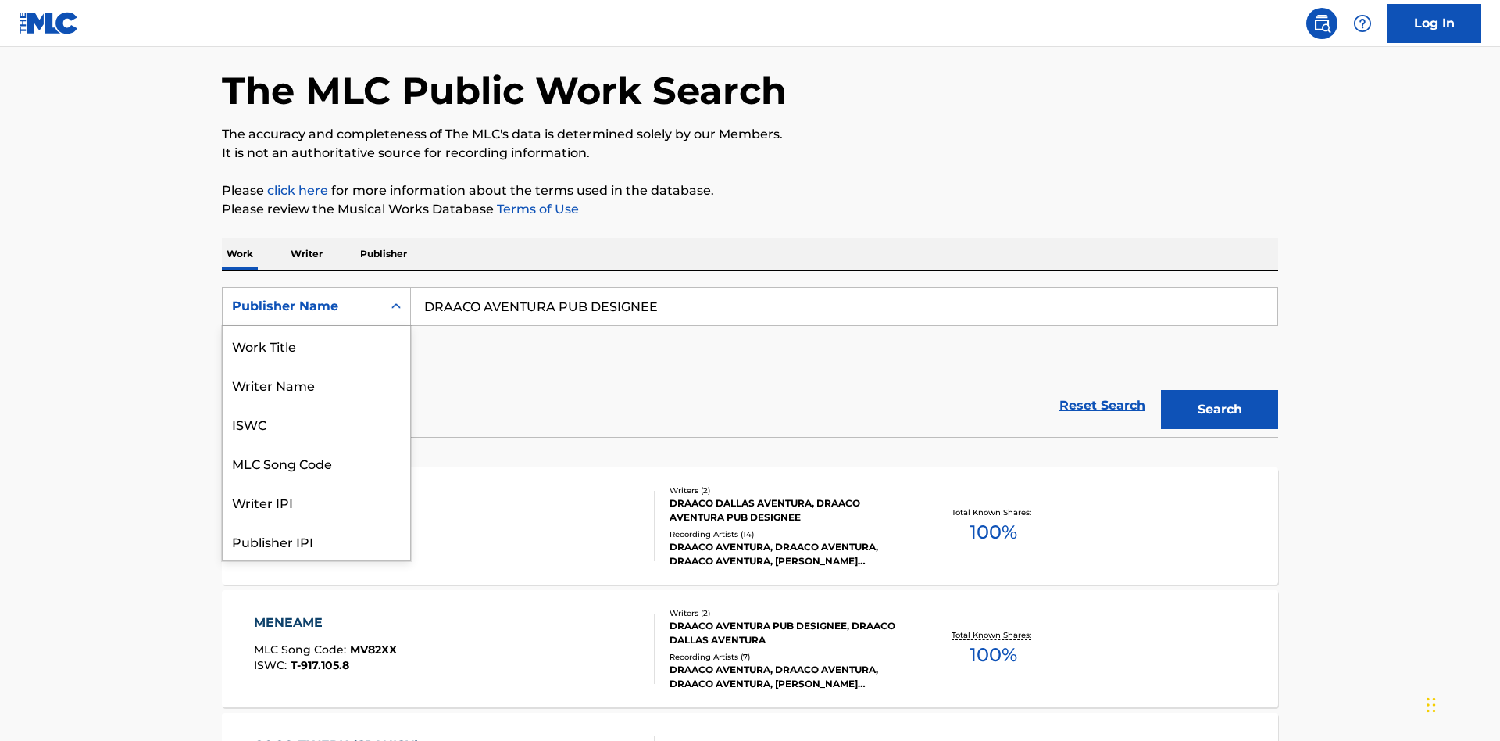
click at [316, 521] on div "Publisher IPI" at bounding box center [316, 540] width 187 height 39
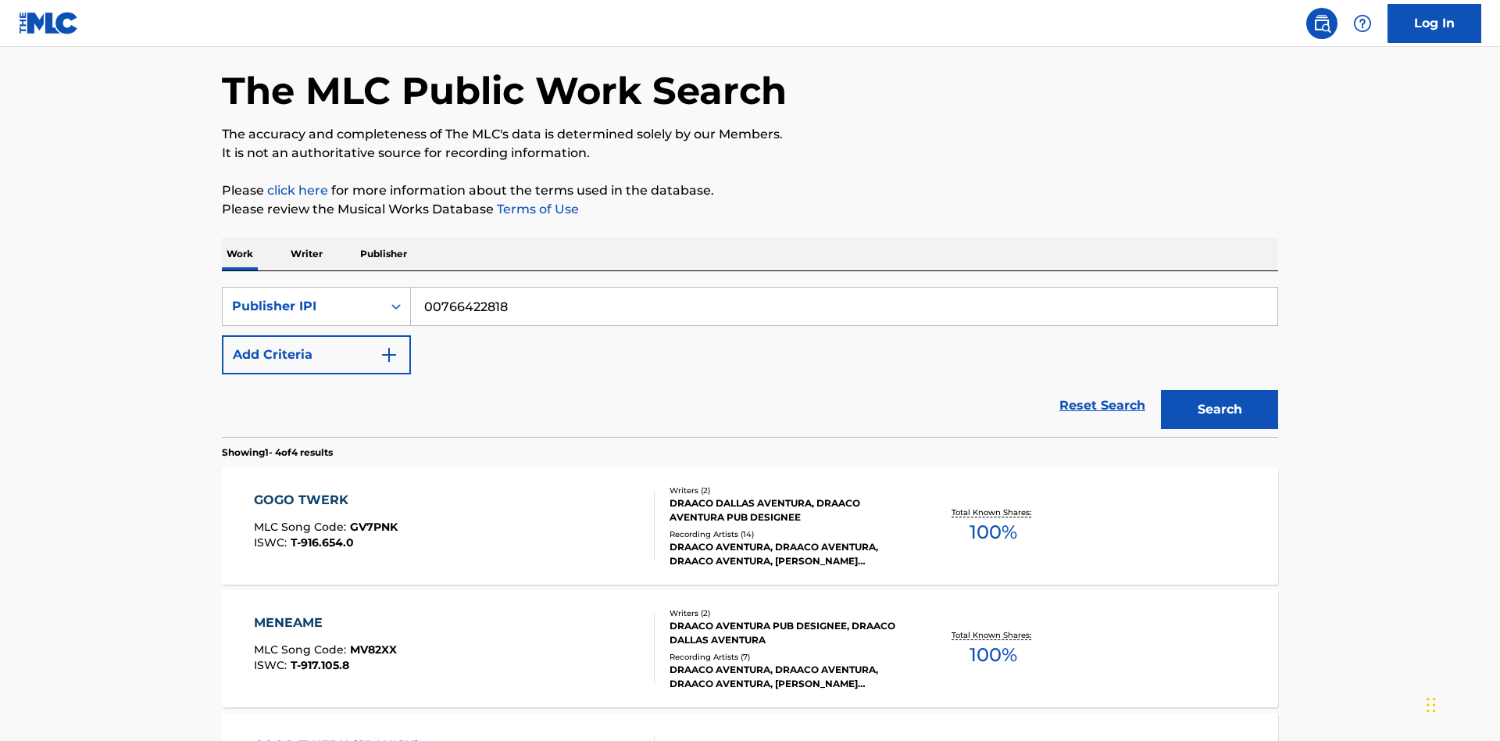
type input "00766422818"
click at [1220, 390] on button "Search" at bounding box center [1219, 409] width 117 height 39
